Goal: Task Accomplishment & Management: Manage account settings

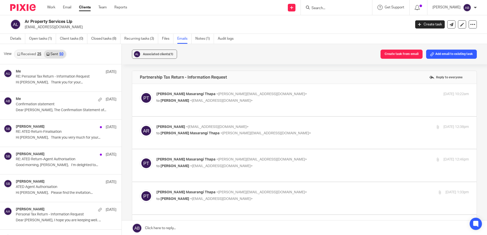
scroll to position [458, 0]
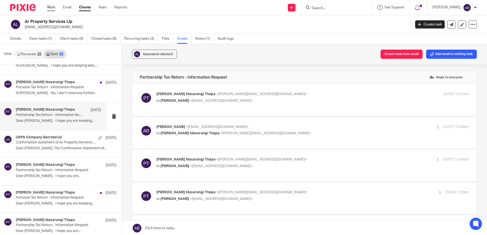
click at [52, 7] on link "Work" at bounding box center [51, 7] width 8 height 5
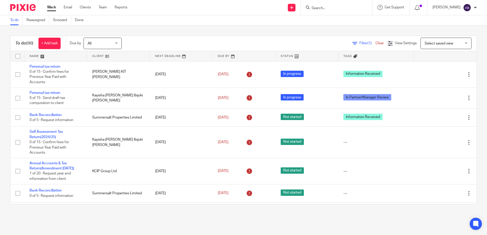
click at [339, 12] on div at bounding box center [336, 7] width 71 height 15
click at [330, 9] on input "Search" at bounding box center [334, 8] width 46 height 5
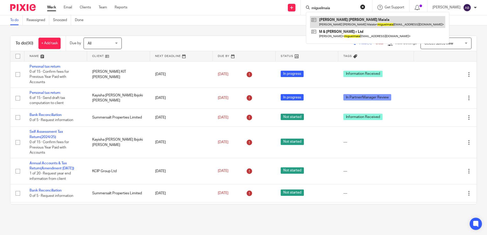
type input "miguelmaia"
click at [355, 23] on link at bounding box center [377, 22] width 135 height 12
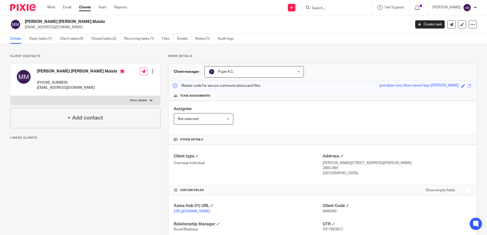
click at [35, 33] on div "Maria Fernanda Ricardo Maiala miguelmaiala01@gmail.com Create task Update from …" at bounding box center [243, 24] width 487 height 19
click at [35, 36] on link "Open tasks (1)" at bounding box center [42, 39] width 27 height 10
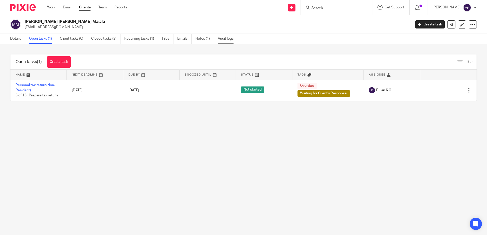
click at [227, 37] on link "Audit logs" at bounding box center [228, 39] width 20 height 10
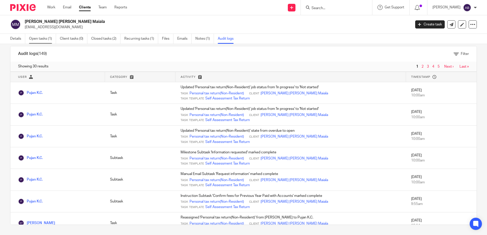
click at [38, 39] on link "Open tasks (1)" at bounding box center [42, 39] width 27 height 10
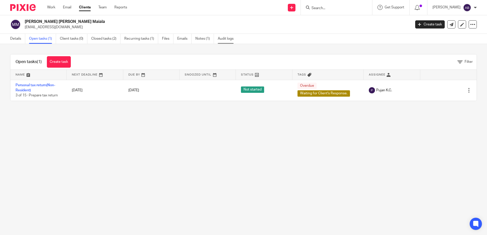
click at [228, 40] on link "Audit logs" at bounding box center [228, 39] width 20 height 10
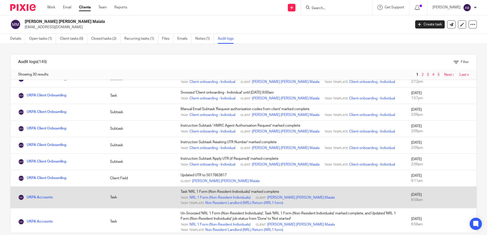
scroll to position [278, 0]
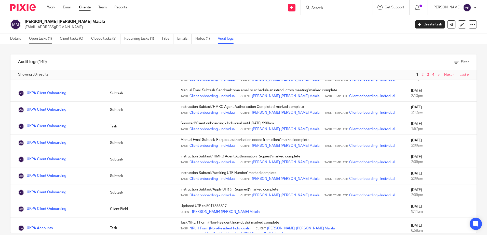
click at [41, 39] on link "Open tasks (1)" at bounding box center [42, 39] width 27 height 10
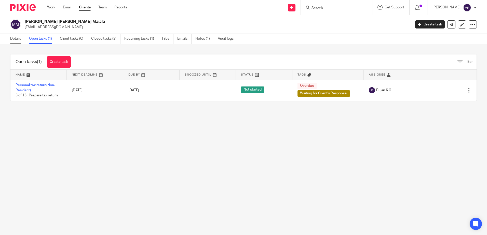
click at [13, 38] on link "Details" at bounding box center [17, 39] width 15 height 10
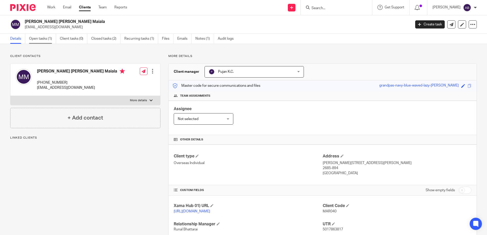
click at [40, 36] on link "Open tasks (1)" at bounding box center [42, 39] width 27 height 10
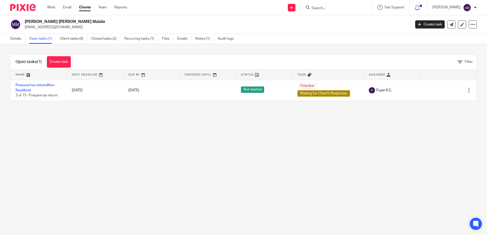
click at [328, 11] on form at bounding box center [338, 7] width 54 height 6
click at [331, 9] on input "Search" at bounding box center [334, 8] width 46 height 5
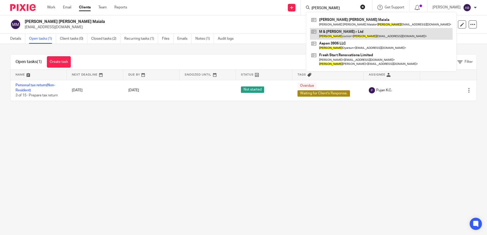
type input "[PERSON_NAME]"
click at [377, 34] on link at bounding box center [381, 34] width 143 height 12
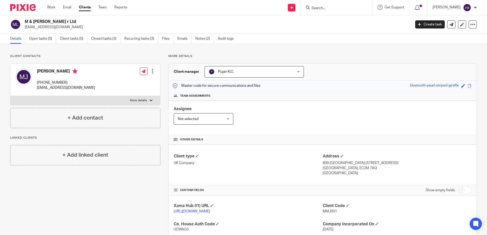
click at [345, 8] on input "Search" at bounding box center [334, 8] width 46 height 5
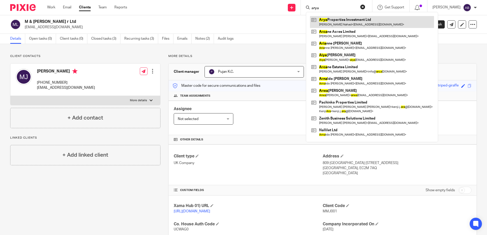
type input "arya"
click at [342, 23] on link at bounding box center [372, 22] width 124 height 12
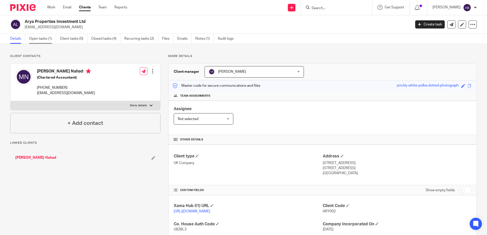
click at [45, 35] on link "Open tasks (1)" at bounding box center [42, 39] width 27 height 10
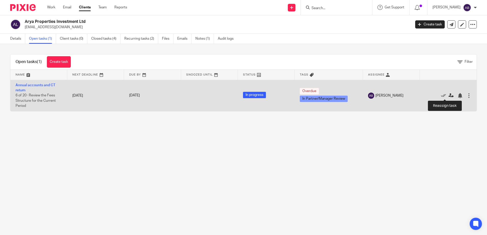
click at [448, 97] on icon at bounding box center [450, 95] width 5 height 5
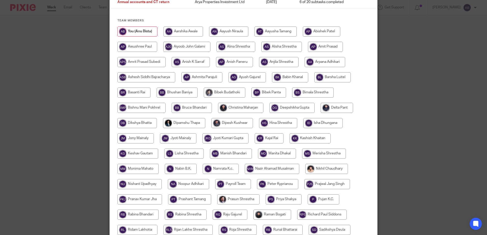
scroll to position [51, 0]
click at [244, 110] on input "radio" at bounding box center [240, 108] width 45 height 10
radio input "true"
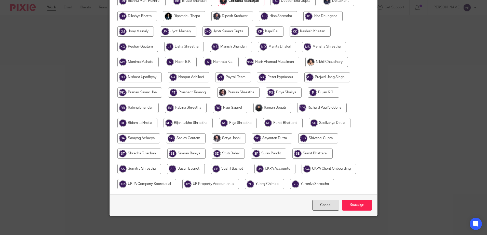
scroll to position [159, 0]
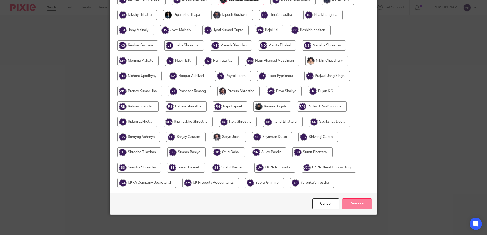
click at [356, 203] on input "Reassign" at bounding box center [357, 204] width 30 height 11
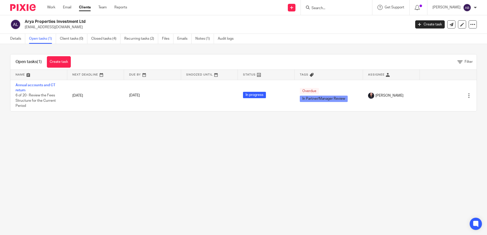
click at [326, 7] on input "Search" at bounding box center [334, 8] width 46 height 5
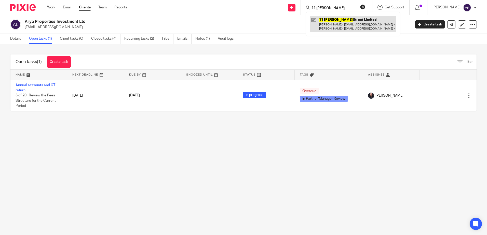
type input "11 [PERSON_NAME]"
click at [367, 20] on link at bounding box center [353, 24] width 86 height 16
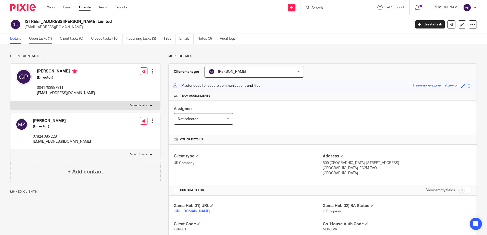
click at [42, 39] on link "Open tasks (1)" at bounding box center [42, 39] width 27 height 10
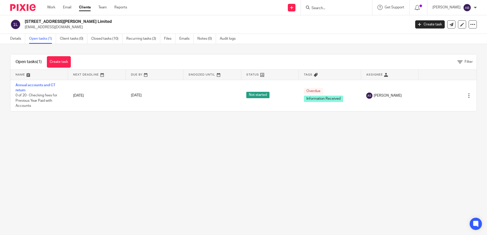
click at [342, 11] on div at bounding box center [336, 7] width 71 height 15
click at [338, 5] on form at bounding box center [338, 7] width 54 height 6
click at [334, 9] on input "Search" at bounding box center [334, 8] width 46 height 5
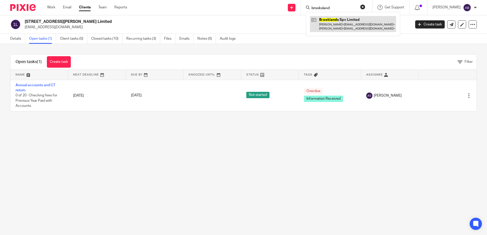
type input "brooksland"
click at [340, 20] on link at bounding box center [353, 24] width 86 height 16
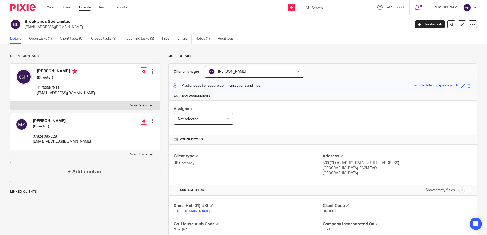
scroll to position [76, 0]
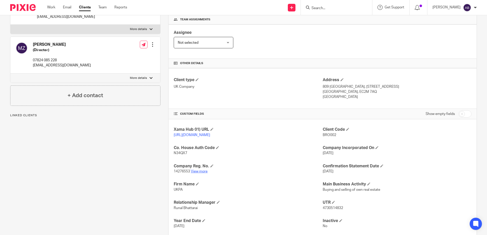
click at [200, 173] on link "View more" at bounding box center [199, 172] width 17 height 4
